Goal: Transaction & Acquisition: Purchase product/service

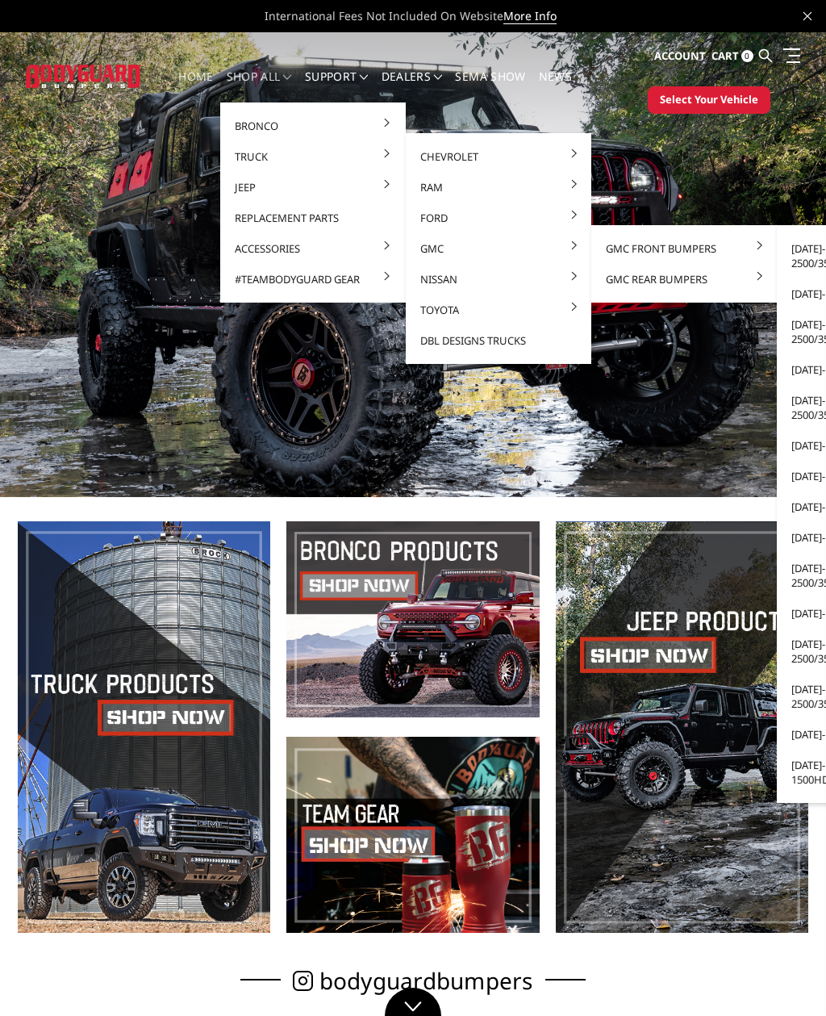
click at [641, 243] on link "GMC Front Bumpers" at bounding box center [684, 248] width 173 height 31
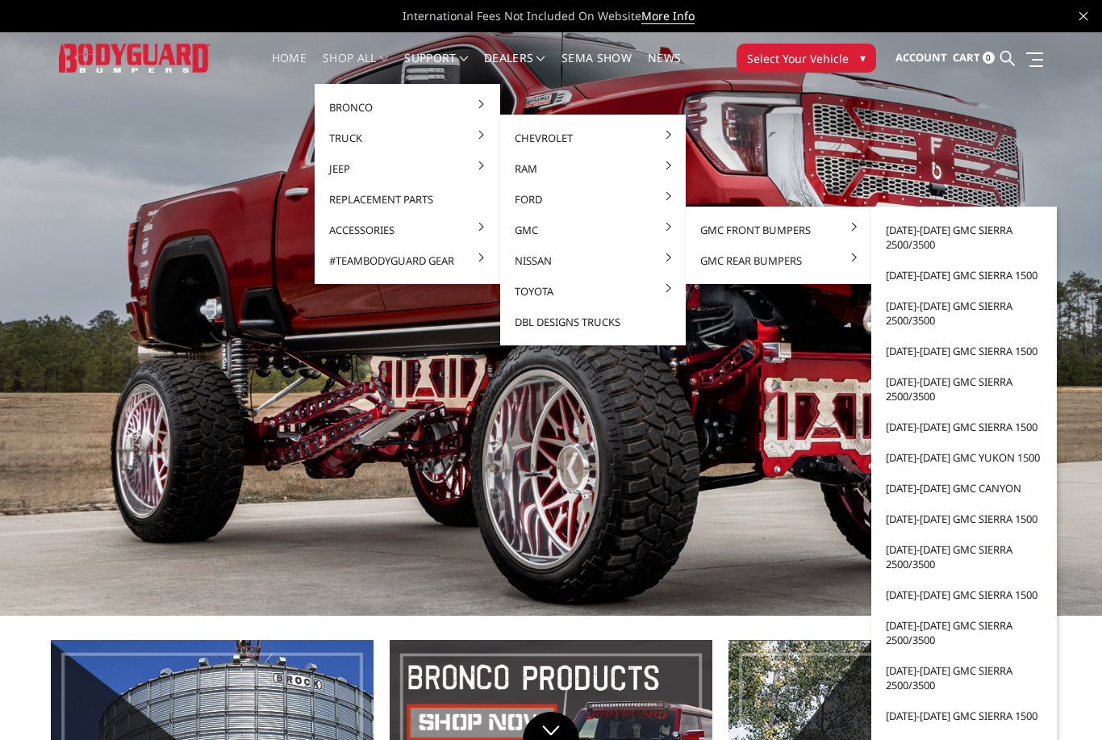
click at [825, 223] on link "[DATE]-[DATE] GMC Sierra 2500/3500" at bounding box center [964, 237] width 173 height 45
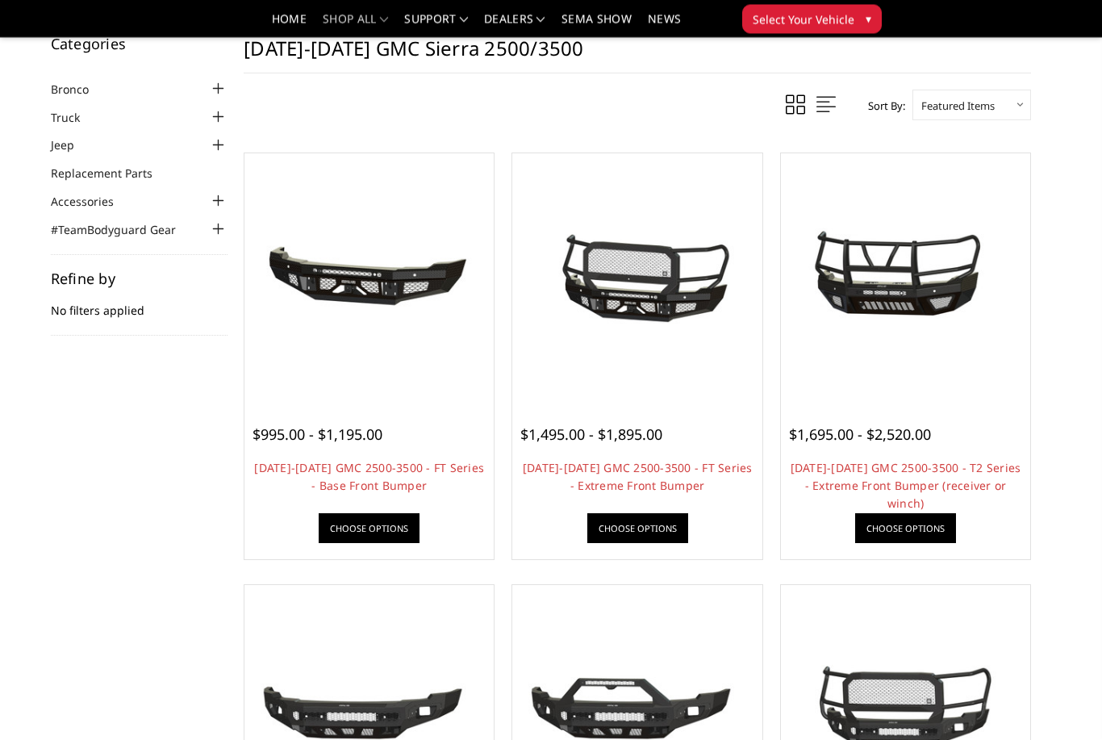
scroll to position [45, 0]
click at [615, 431] on span "$1,495.00 - $1,895.00" at bounding box center [591, 433] width 142 height 19
click at [649, 465] on link "2024-2026 GMC 2500-3500 - FT Series - Extreme Front Bumper" at bounding box center [638, 476] width 230 height 33
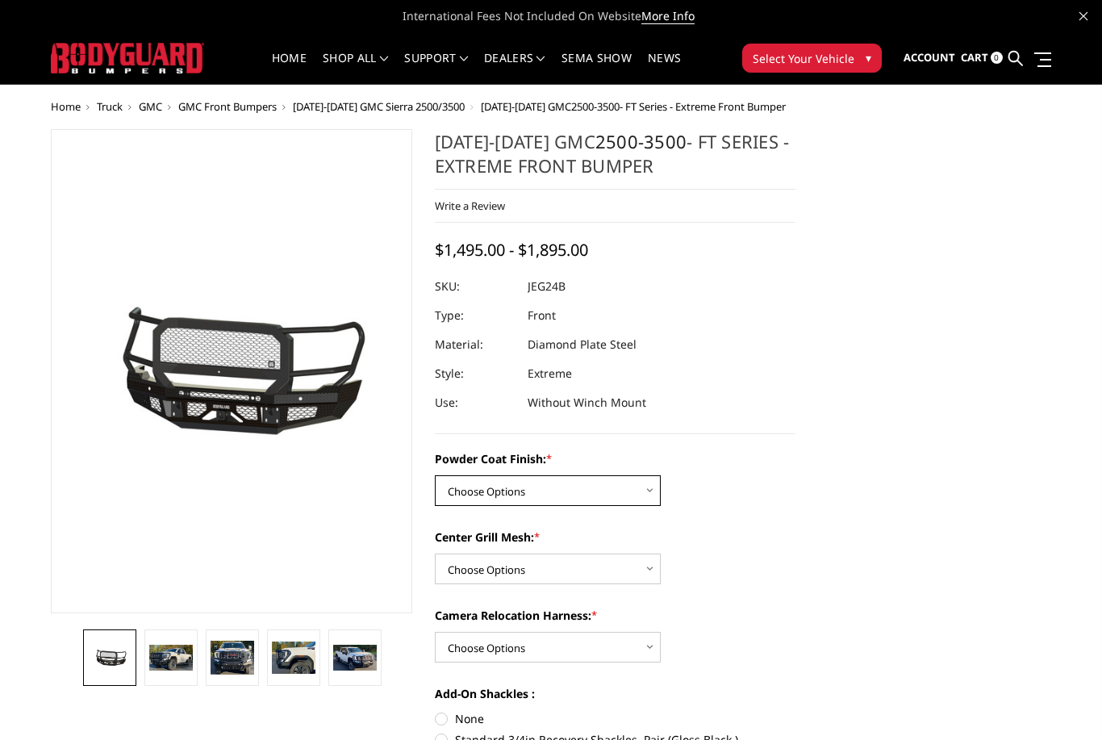
click at [628, 495] on select "Choose Options Bare Metal Gloss Black Powder Coat Textured Black Powder Coat" at bounding box center [548, 490] width 226 height 31
select select "3285"
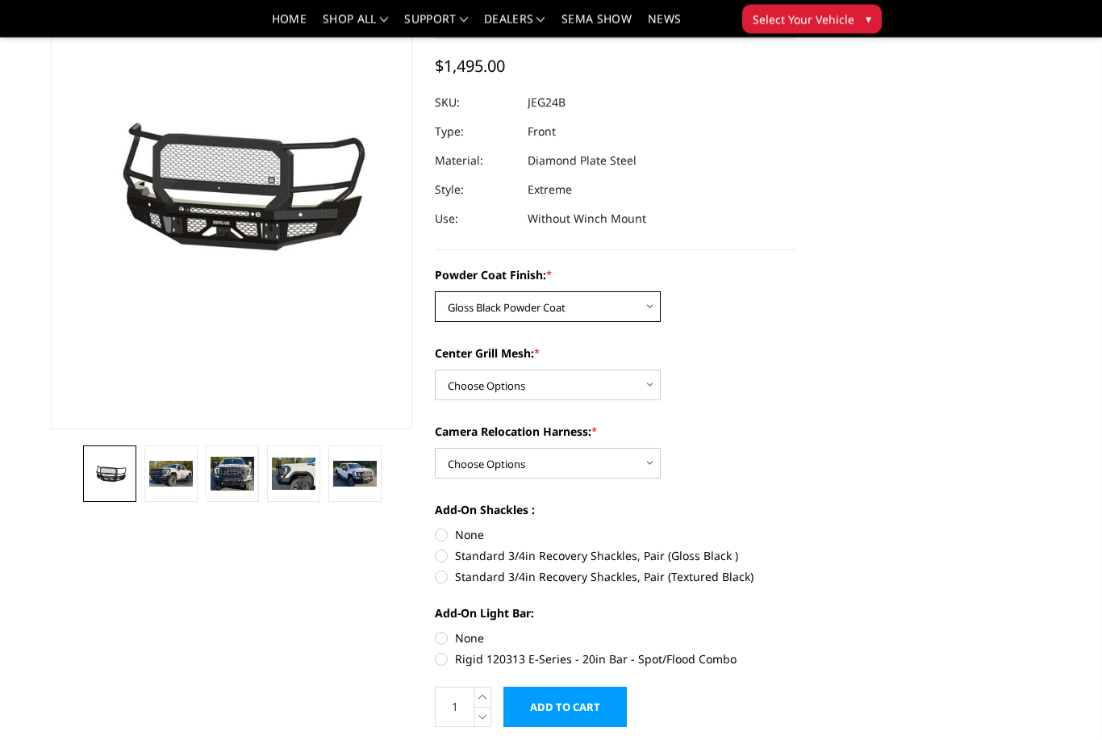
scroll to position [136, 0]
click at [646, 395] on select "Choose Options WITH Expanded Metal in Center Grill WITHOUT Expanded Metal in Ce…" at bounding box center [548, 385] width 226 height 31
click at [178, 482] on img at bounding box center [171, 473] width 44 height 25
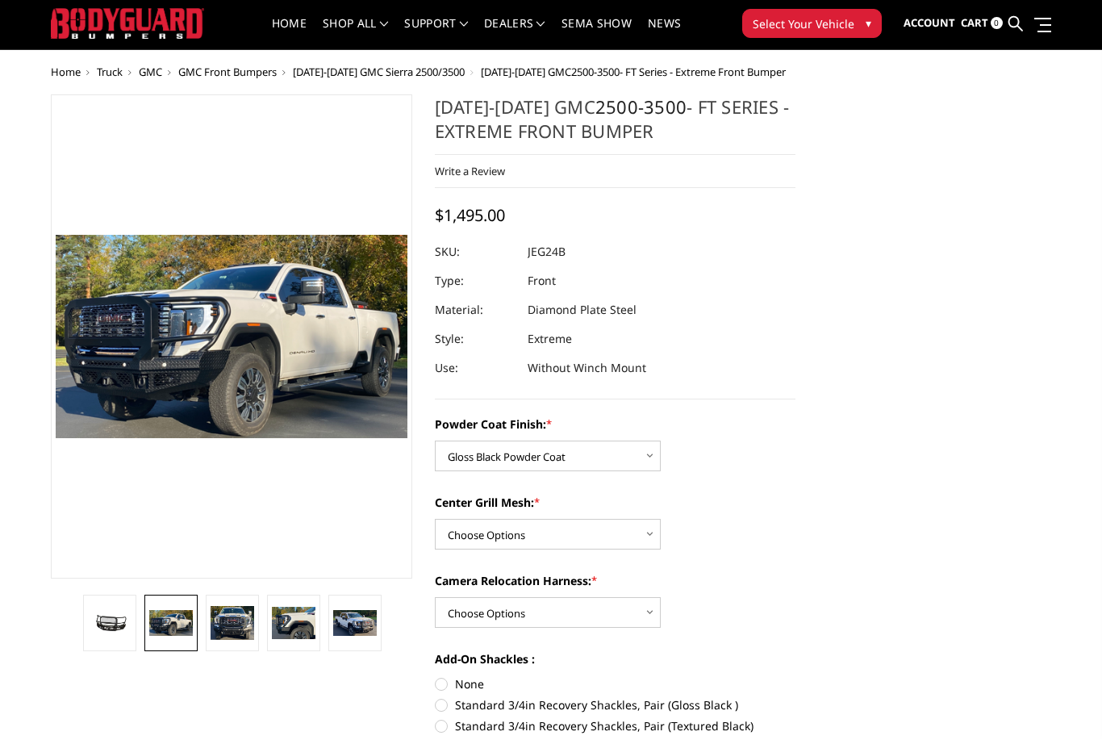
click at [243, 613] on img at bounding box center [233, 624] width 44 height 35
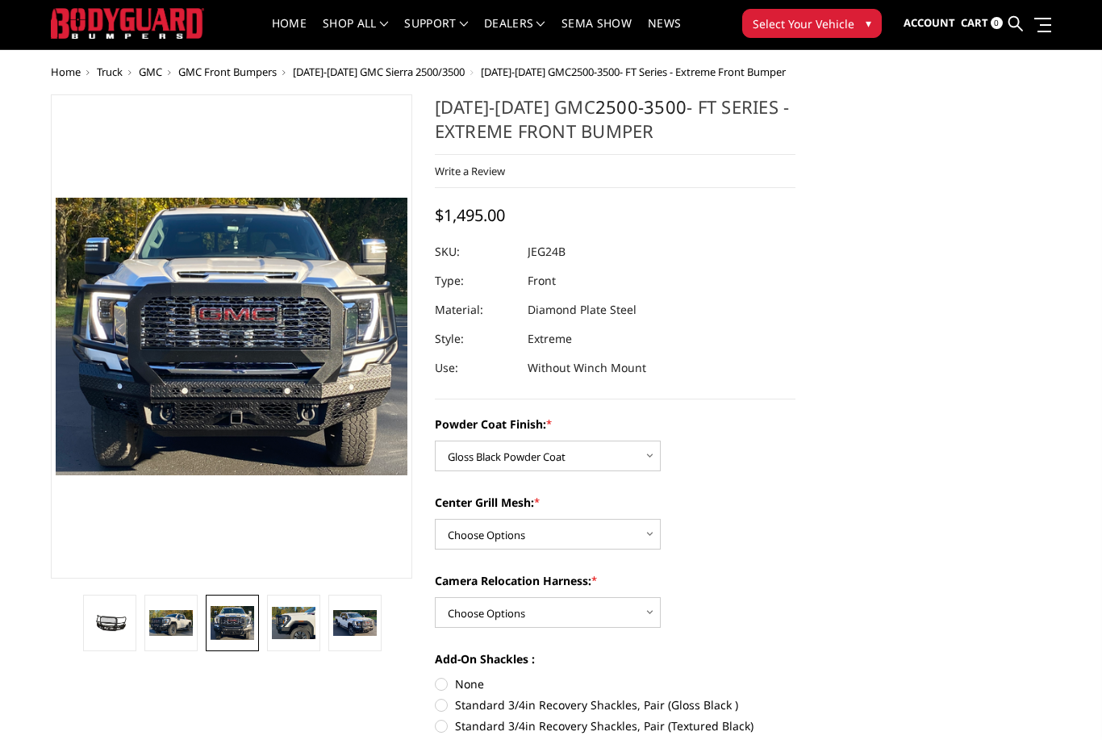
click at [304, 617] on img at bounding box center [294, 623] width 44 height 32
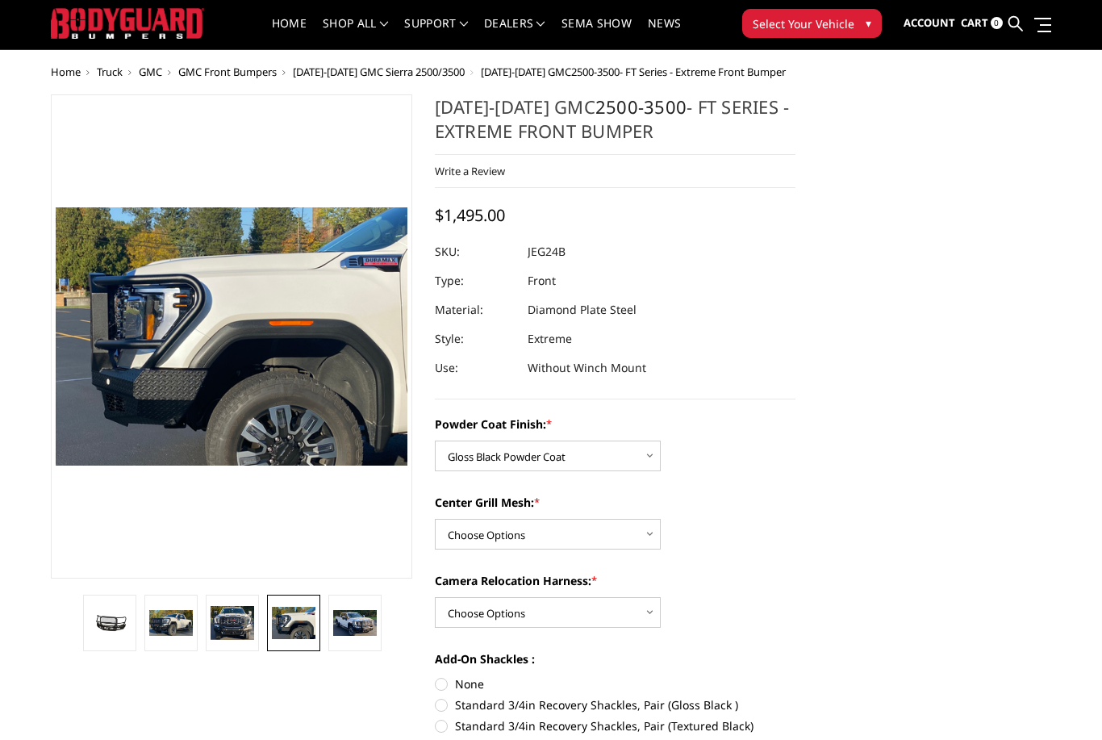
click at [364, 622] on img at bounding box center [355, 623] width 44 height 27
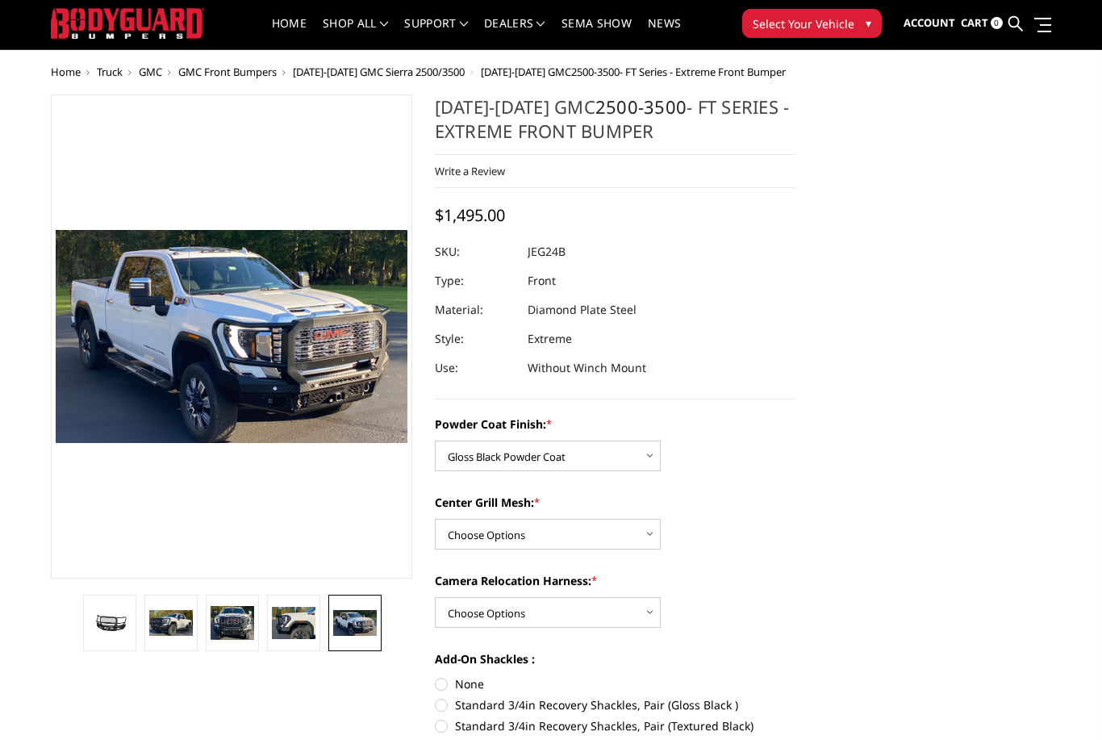
click at [245, 620] on img at bounding box center [233, 623] width 44 height 35
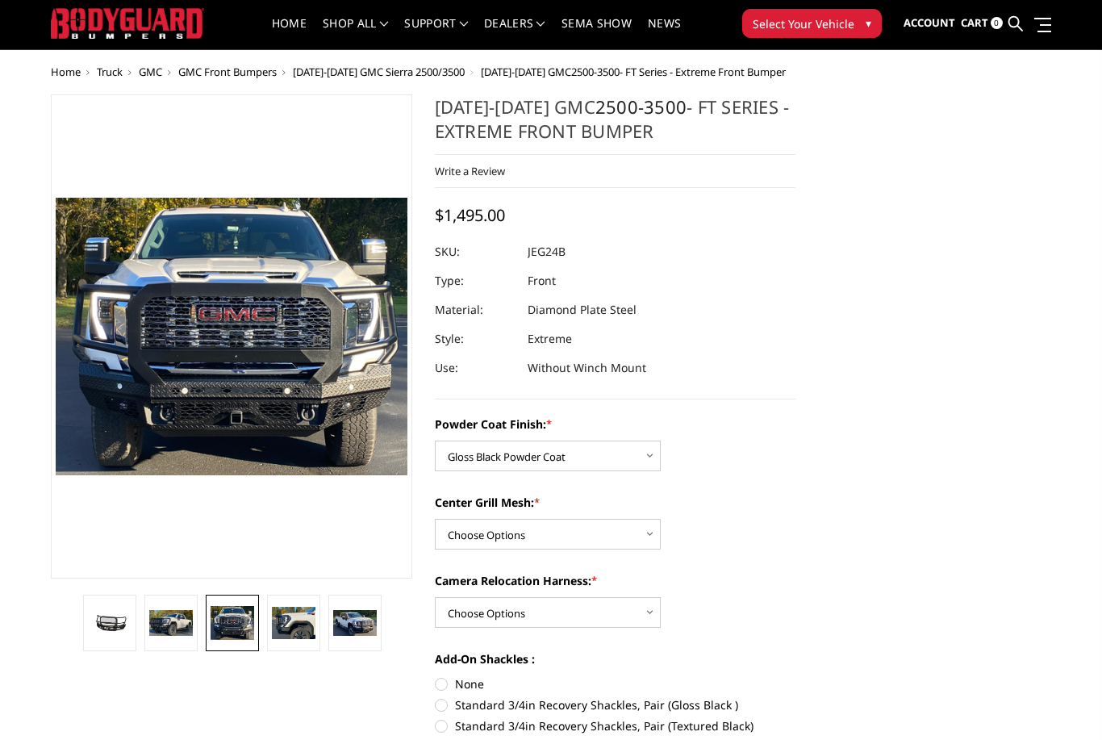
click at [356, 620] on img at bounding box center [355, 623] width 44 height 27
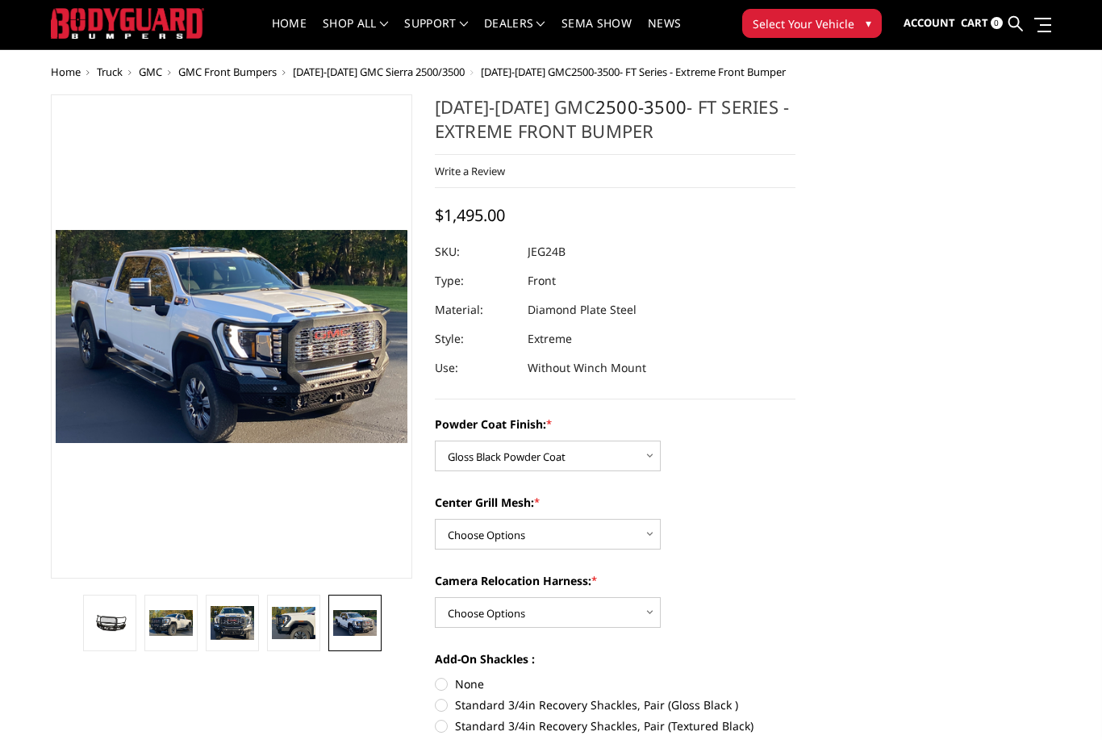
click at [249, 626] on img at bounding box center [233, 623] width 44 height 35
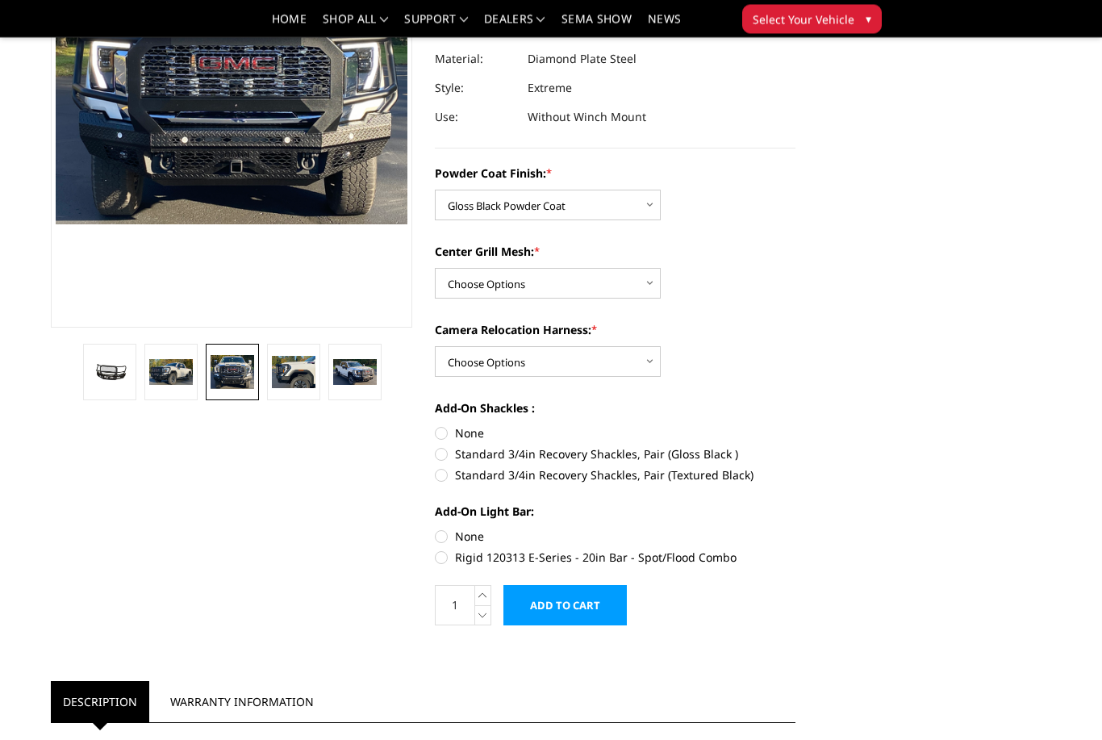
scroll to position [238, 0]
click at [644, 361] on select "Choose Options WITH Camera Relocation Harness WITHOUT Camera Relocation Harness" at bounding box center [548, 361] width 226 height 31
select select "3289"
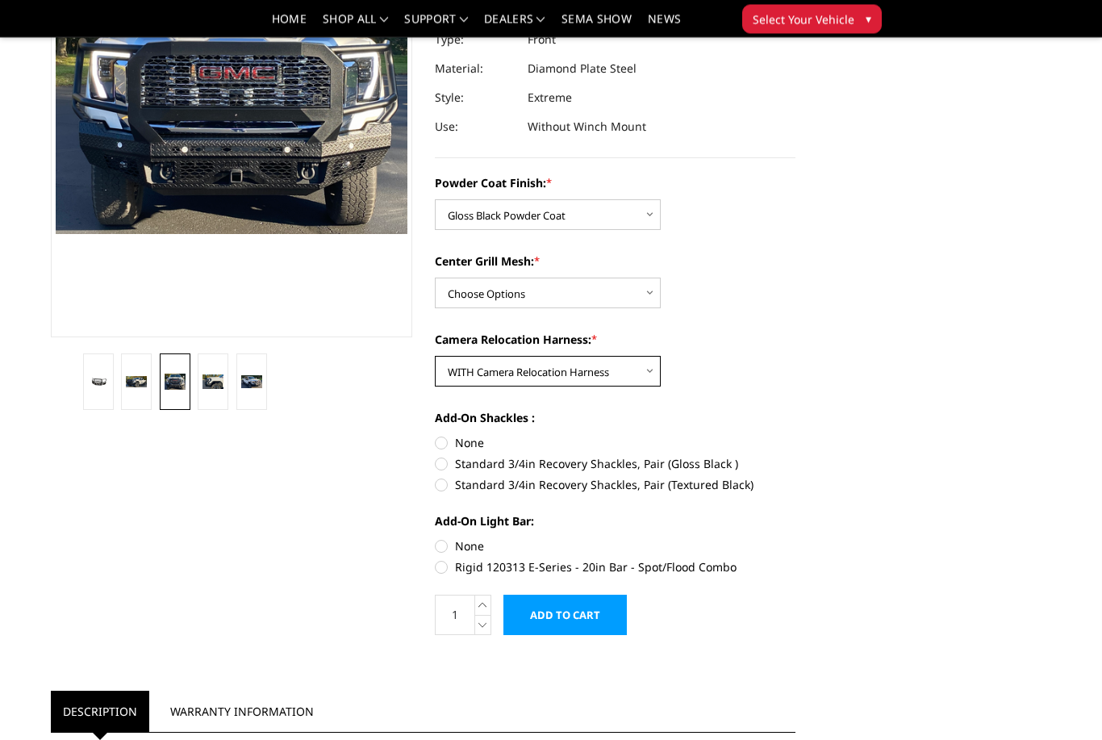
scroll to position [228, 0]
click at [717, 563] on label "Rigid 120313 E-Series - 20in Bar - Spot/Flood Combo" at bounding box center [615, 566] width 361 height 17
click at [795, 538] on input "Rigid 120313 E-Series - 20in Bar - Spot/Flood Combo" at bounding box center [795, 537] width 1 height 1
radio input "true"
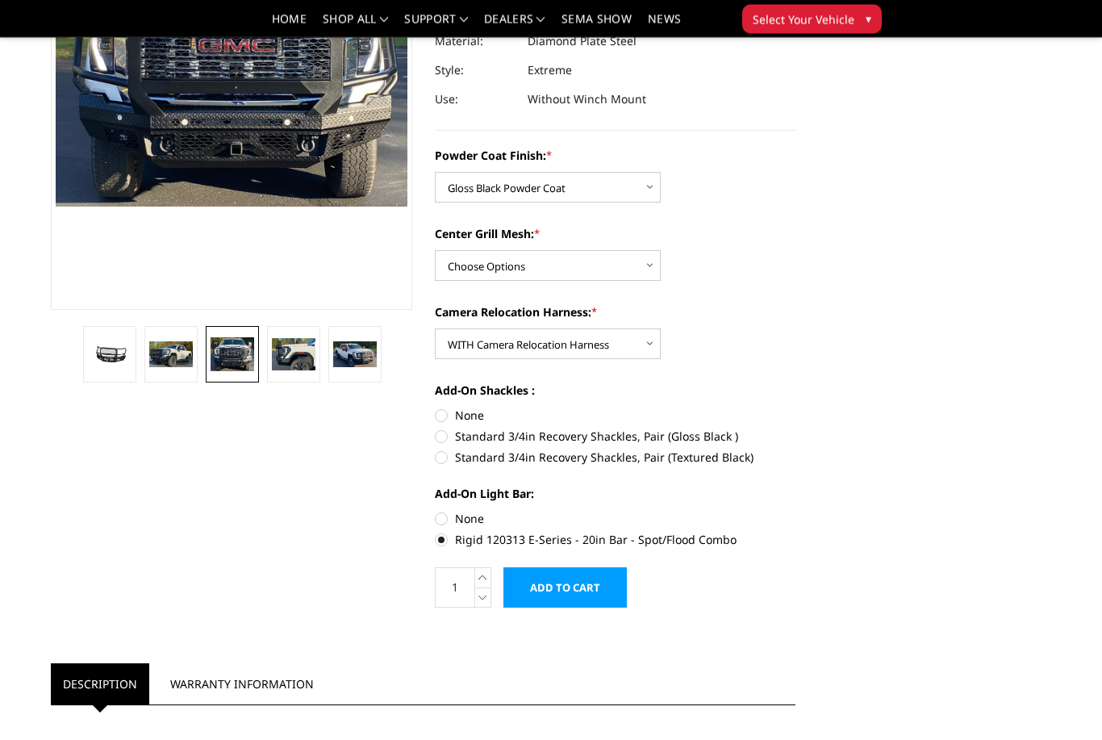
scroll to position [256, 0]
click at [681, 536] on label "Rigid 120313 E-Series - 20in Bar - Spot/Flood Combo" at bounding box center [615, 539] width 361 height 17
click at [795, 511] on input "Rigid 120313 E-Series - 20in Bar - Spot/Flood Combo" at bounding box center [795, 510] width 1 height 1
click at [478, 507] on div "Add-On Light Bar: None Rigid 120313 E-Series - 20in Bar - Spot/Flood Combo" at bounding box center [615, 515] width 361 height 60
click at [492, 520] on label "None" at bounding box center [615, 518] width 361 height 17
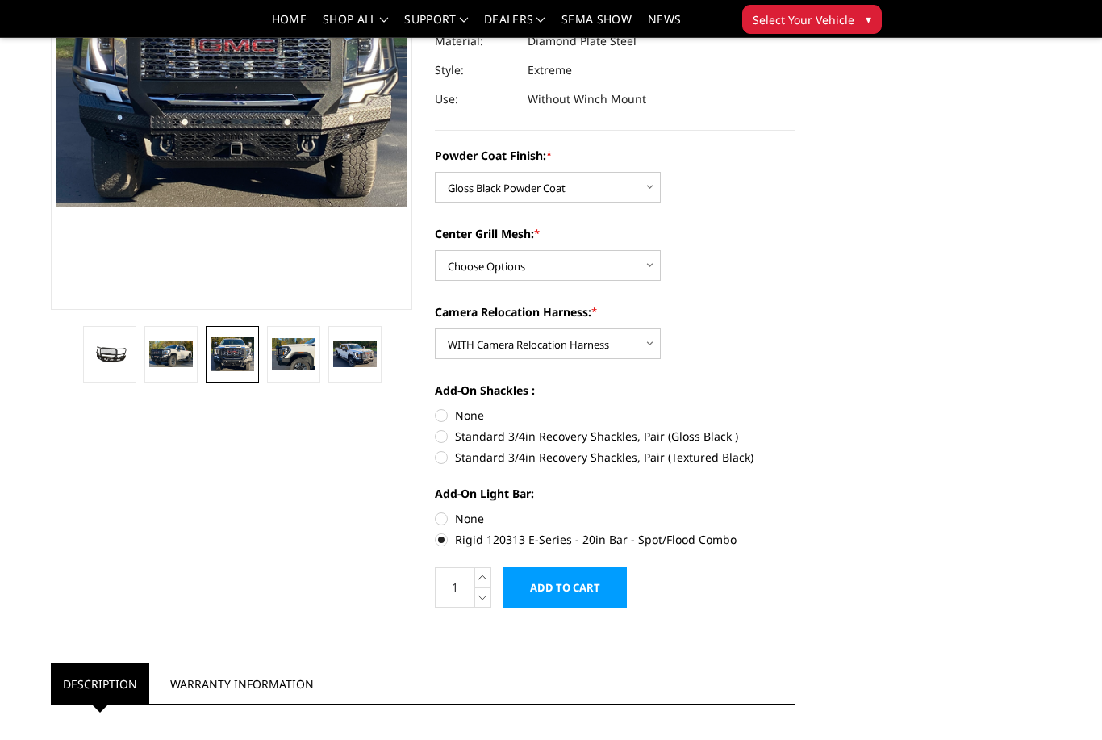
click at [436, 511] on input "None" at bounding box center [435, 510] width 1 height 1
radio input "true"
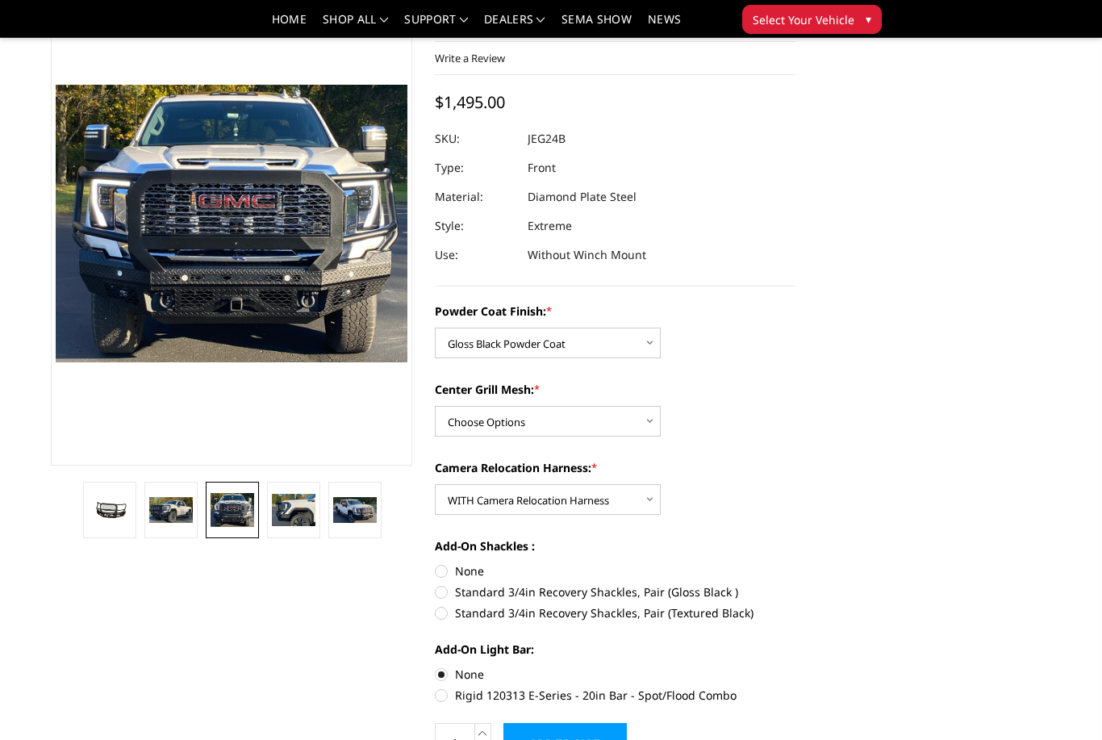
scroll to position [0, 0]
